Goal: Navigation & Orientation: Find specific page/section

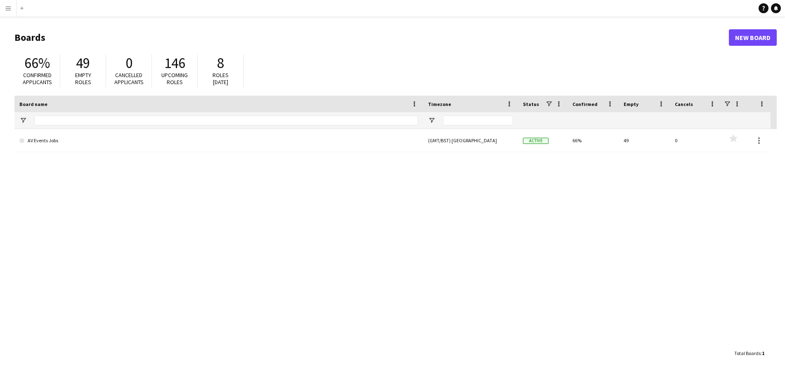
click at [8, 9] on app-icon "Menu" at bounding box center [8, 8] width 7 height 7
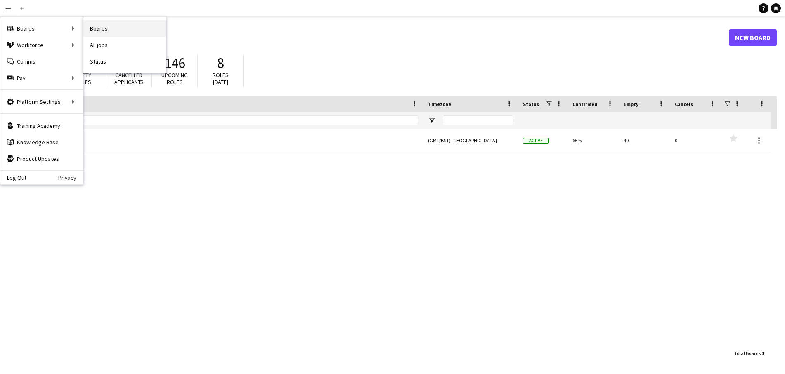
click at [116, 31] on link "Boards" at bounding box center [124, 28] width 83 height 17
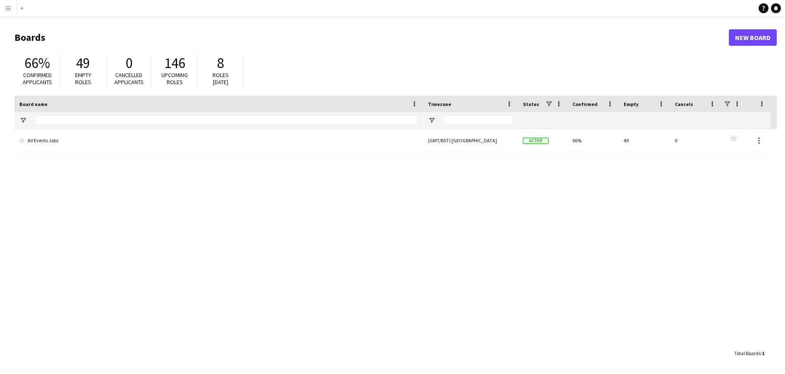
click at [12, 10] on button "Menu" at bounding box center [8, 8] width 17 height 17
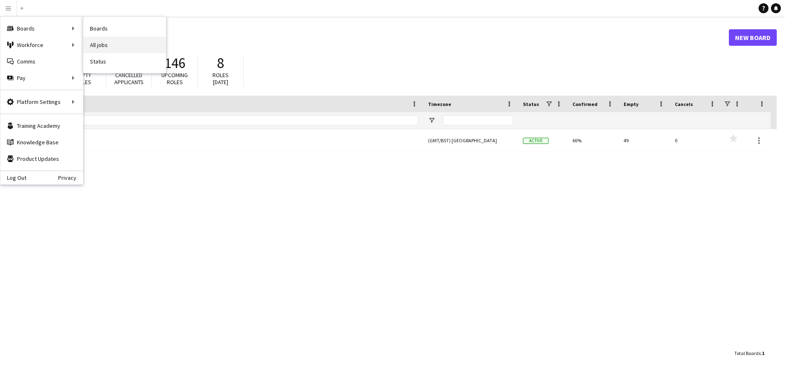
click at [102, 45] on link "All jobs" at bounding box center [124, 45] width 83 height 17
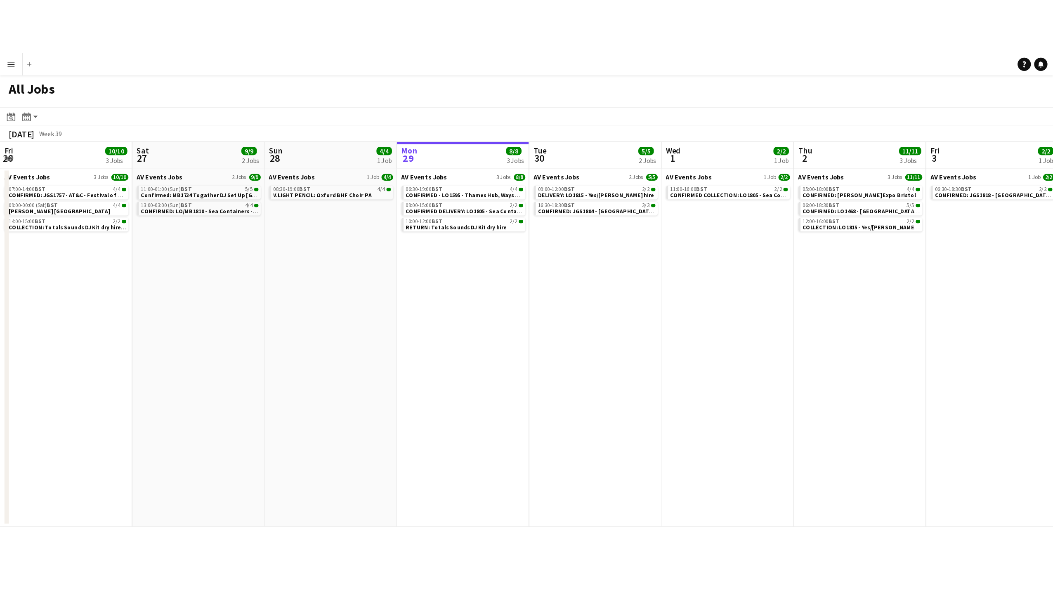
scroll to position [0, 197]
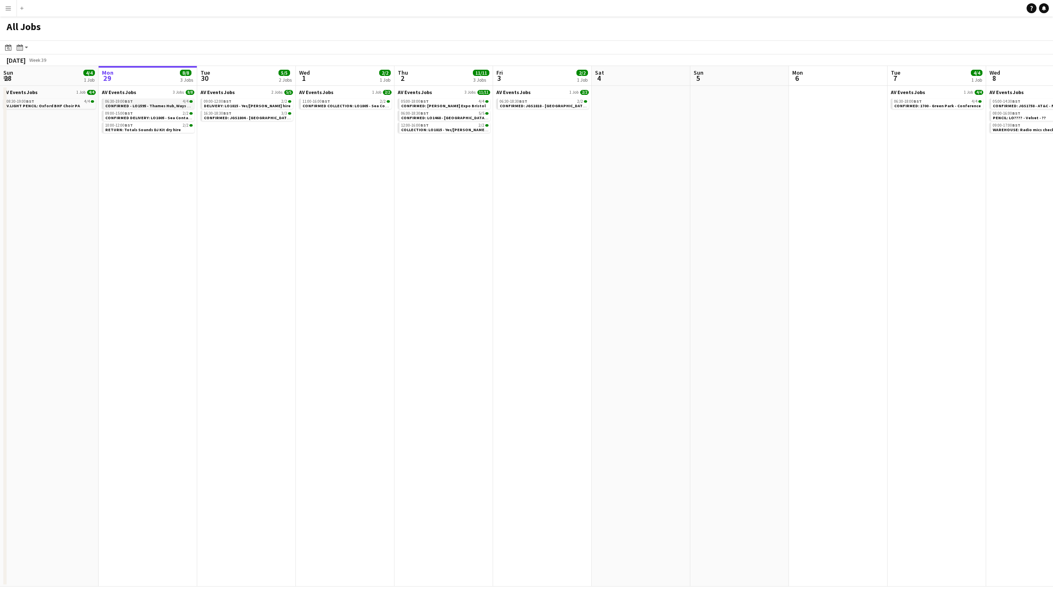
click at [156, 102] on div "06:30-19:00 BST 4/4" at bounding box center [148, 101] width 87 height 4
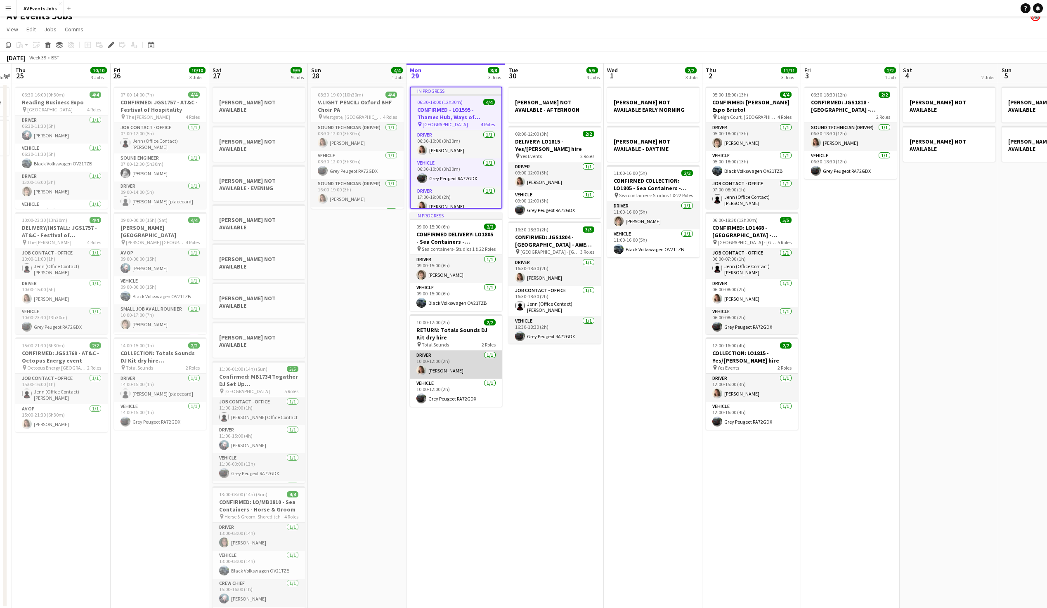
scroll to position [10, 0]
